Goal: Information Seeking & Learning: Compare options

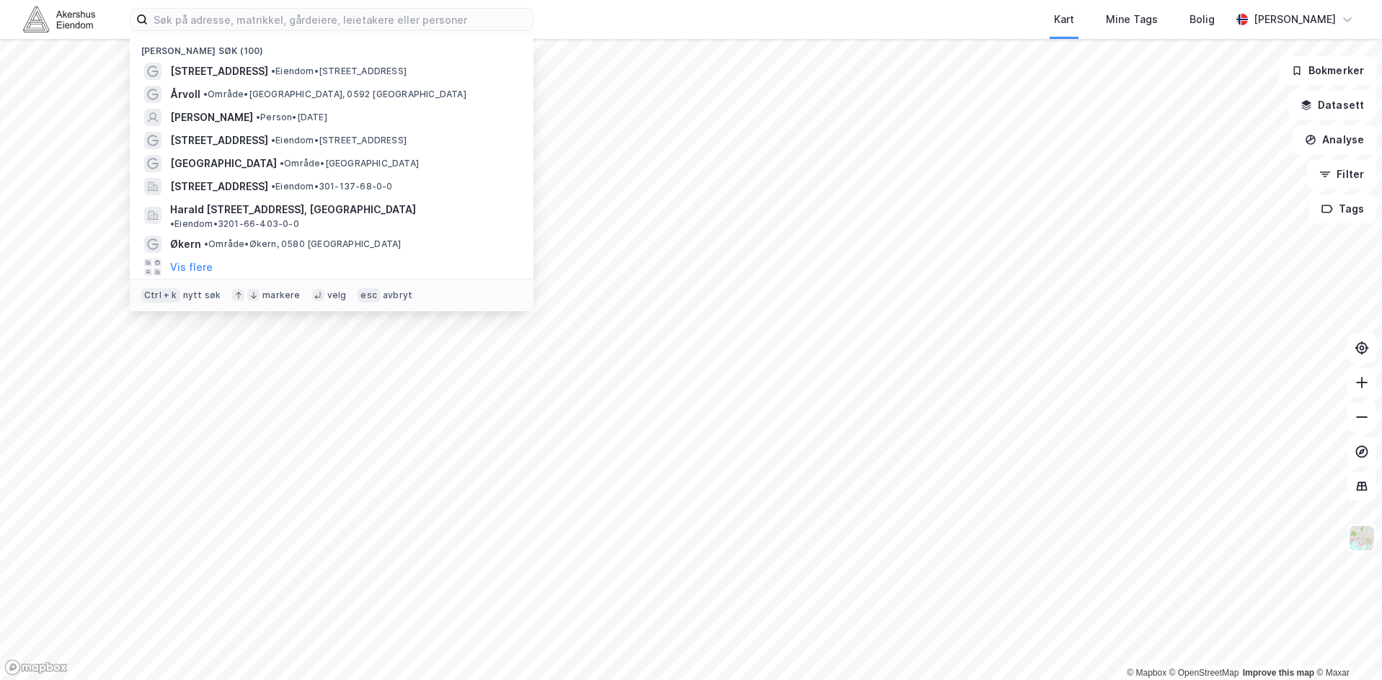
click at [484, 19] on input at bounding box center [340, 20] width 385 height 22
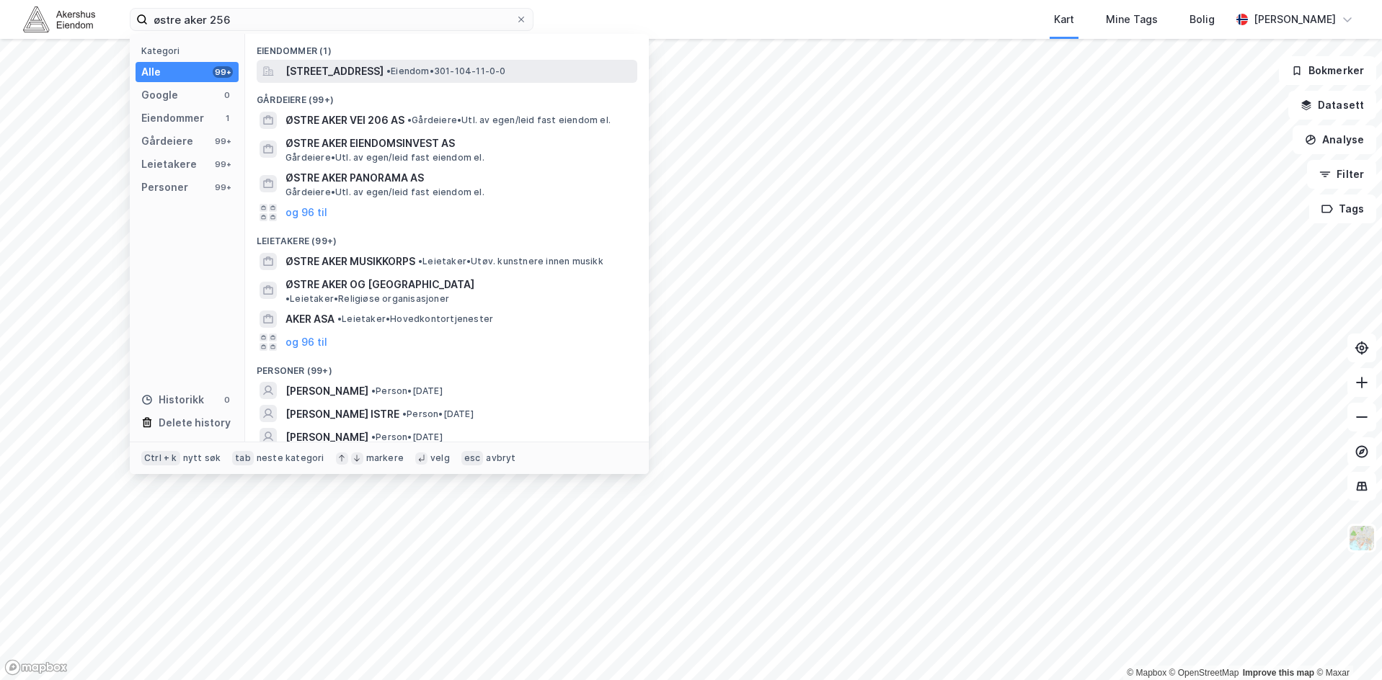
type input "østre aker 256"
click at [383, 64] on span "[STREET_ADDRESS]" at bounding box center [334, 71] width 98 height 17
